Goal: Book appointment/travel/reservation

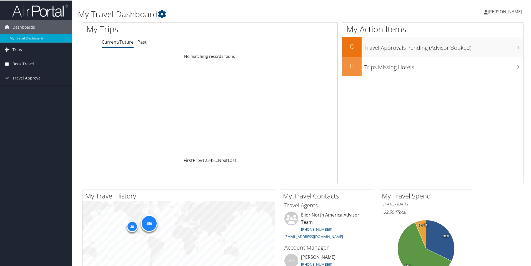
click at [14, 62] on span "Book Travel" at bounding box center [22, 63] width 21 height 14
click at [24, 92] on link "Book/Manage Online Trips" at bounding box center [36, 91] width 72 height 8
click at [21, 89] on link "Book/Manage Online Trips" at bounding box center [36, 91] width 72 height 8
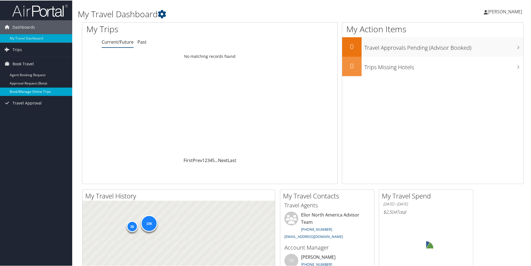
click at [34, 92] on link "Book/Manage Online Trips" at bounding box center [36, 91] width 72 height 8
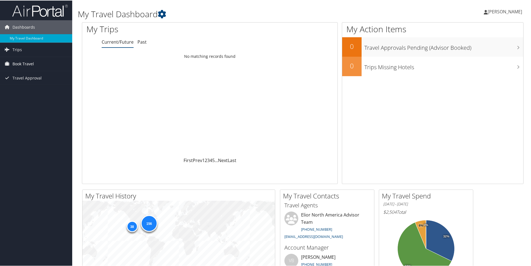
click at [27, 63] on span "Book Travel" at bounding box center [22, 63] width 21 height 14
click at [27, 89] on link "Book/Manage Online Trips" at bounding box center [36, 91] width 72 height 8
